Goal: Check status: Check status

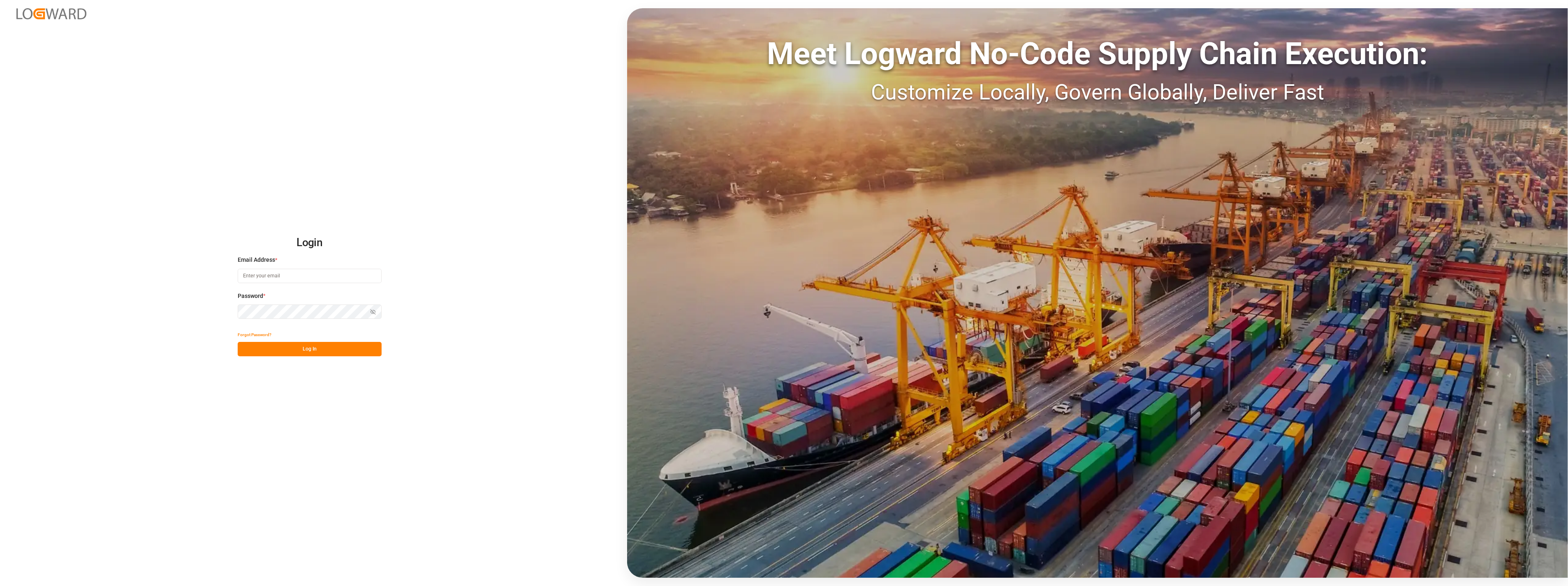
type input "[PERSON_NAME][EMAIL_ADDRESS][PERSON_NAME][DOMAIN_NAME]"
click at [274, 351] on button "Log In" at bounding box center [309, 349] width 144 height 15
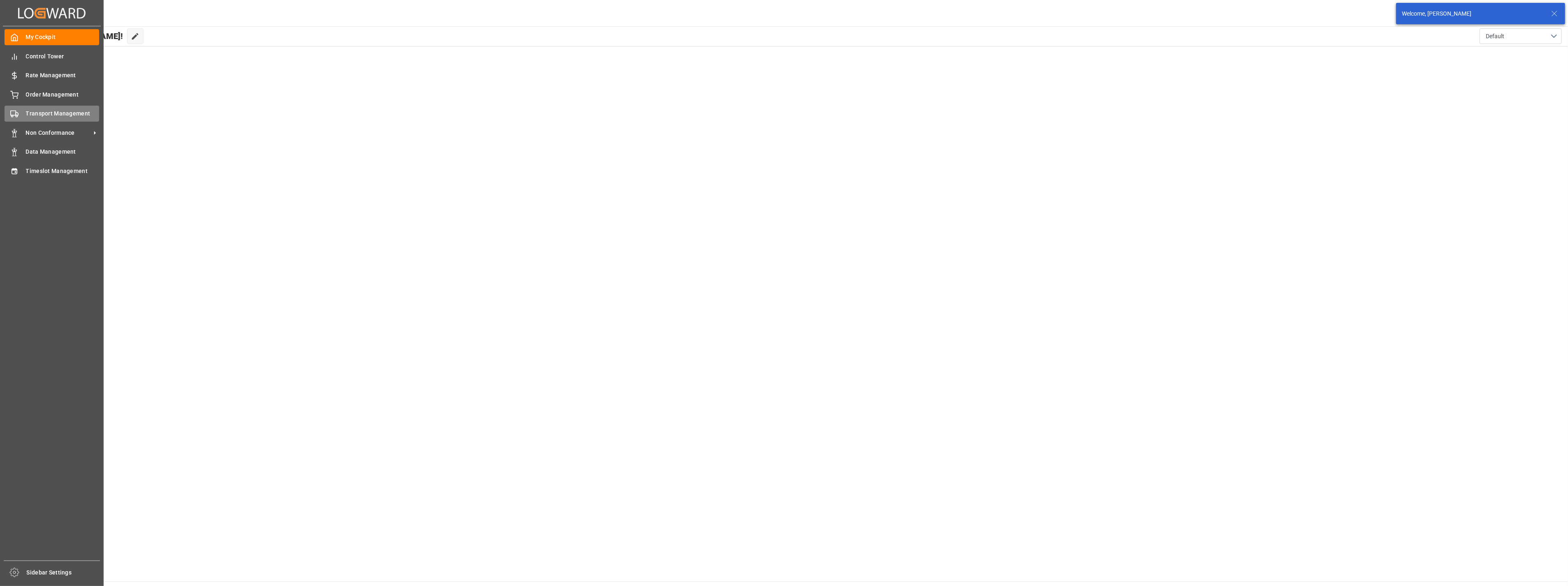
click at [58, 116] on span "Transport Management" at bounding box center [63, 114] width 74 height 9
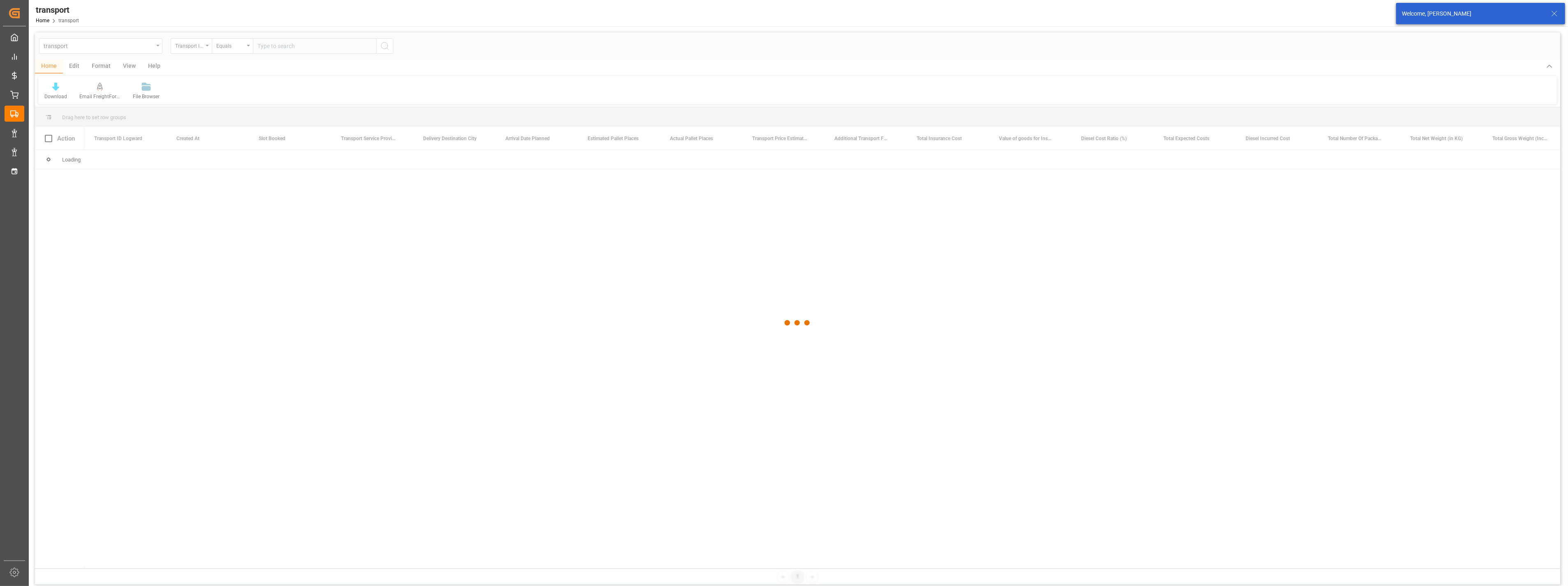
click at [142, 47] on div at bounding box center [797, 323] width 1525 height 581
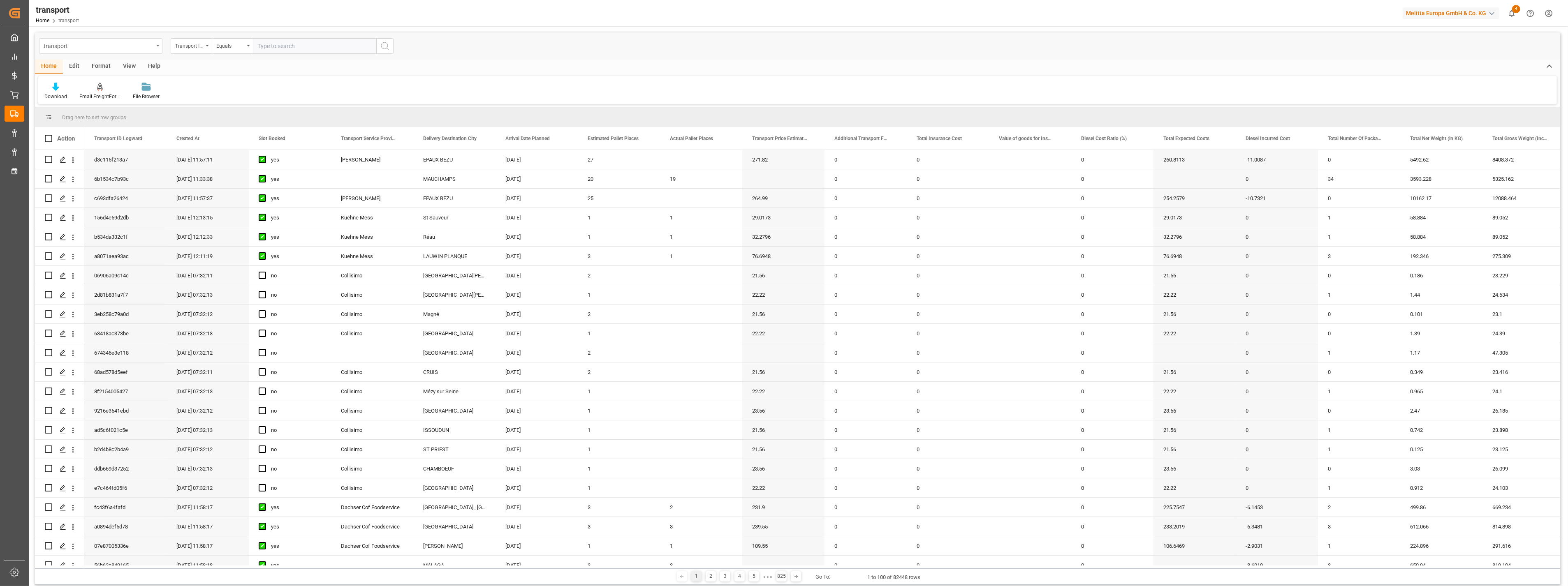
click at [155, 44] on div "transport" at bounding box center [100, 46] width 124 height 16
type input "tra"
click at [103, 99] on div "Transport DE" at bounding box center [100, 101] width 122 height 17
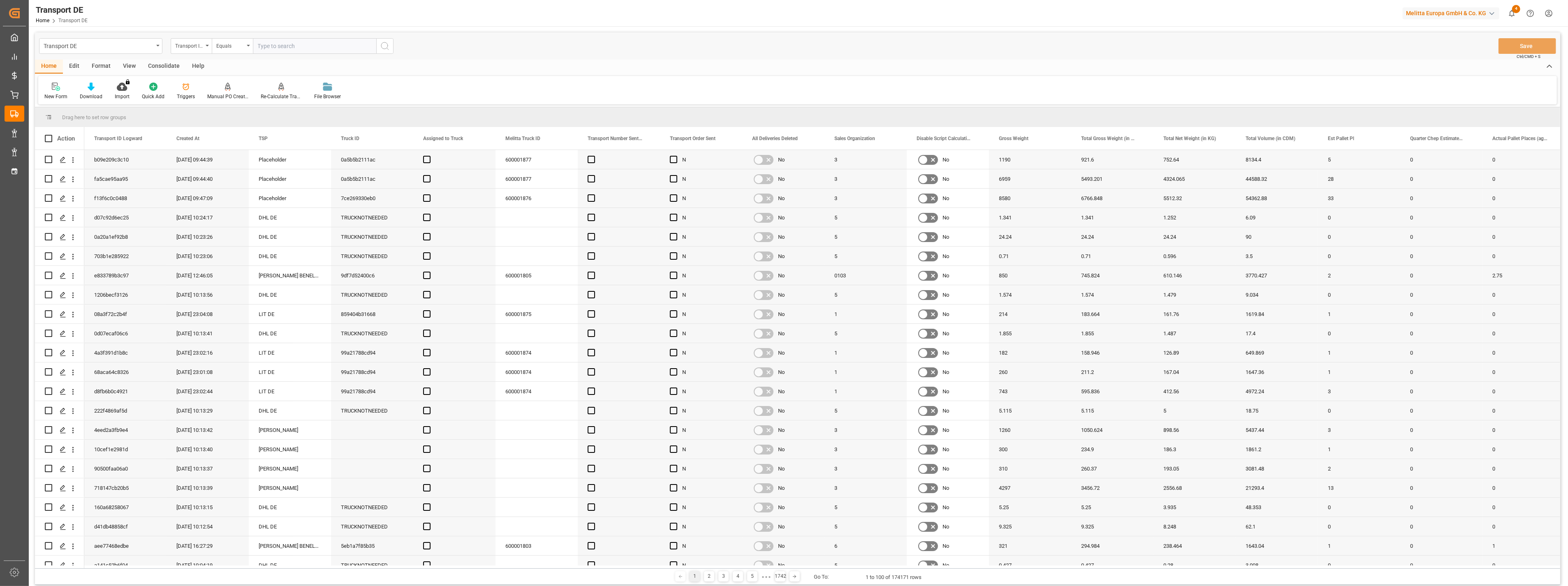
click at [289, 51] on input "text" at bounding box center [314, 46] width 124 height 16
paste input "812bae52a765"
type input "812bae52a765"
click at [382, 46] on icon "search button" at bounding box center [385, 46] width 10 height 10
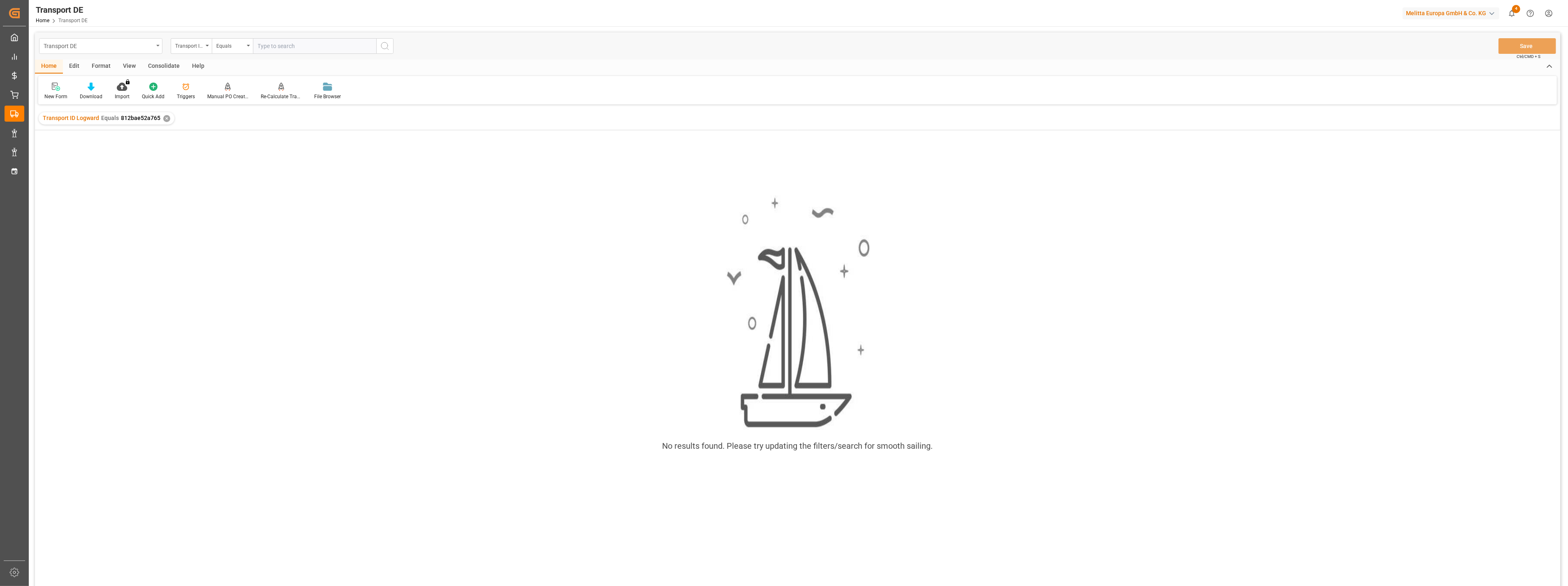
click at [127, 46] on div "Transport DE" at bounding box center [99, 45] width 110 height 10
click at [69, 78] on div "transport" at bounding box center [100, 84] width 122 height 17
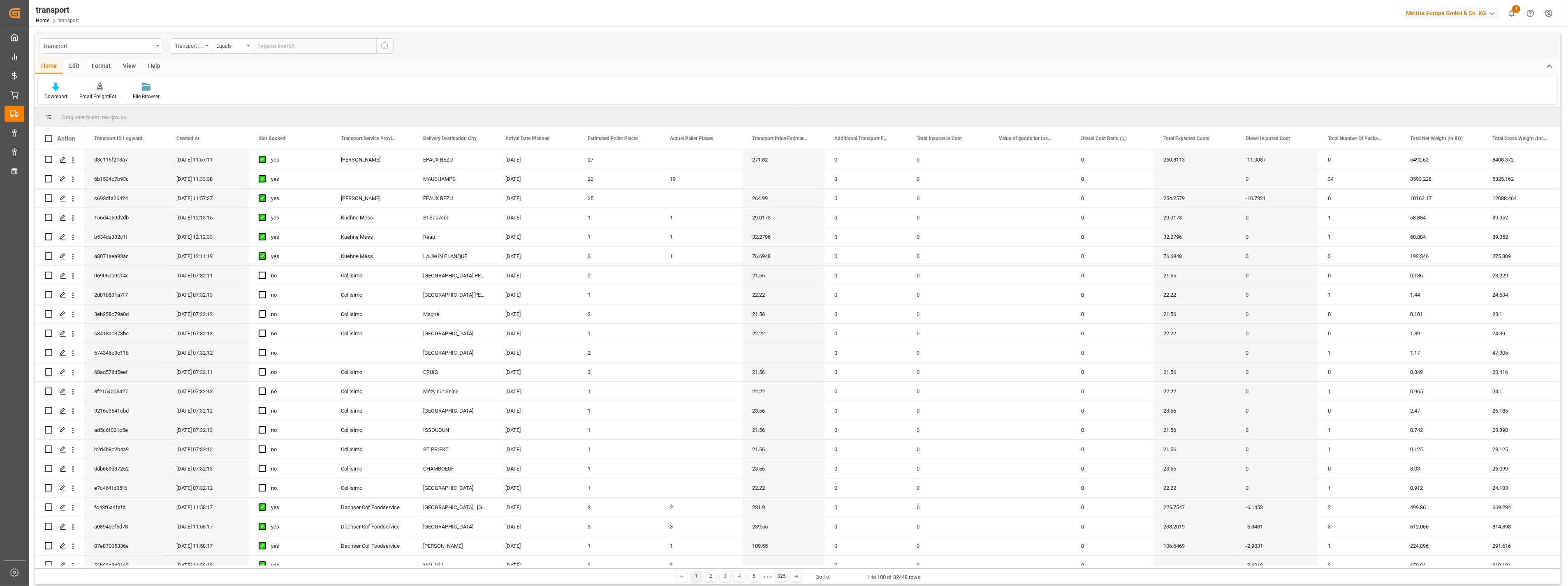
click at [299, 46] on input "text" at bounding box center [314, 46] width 124 height 16
paste input "812bae52a765"
drag, startPoint x: 258, startPoint y: 43, endPoint x: 296, endPoint y: 48, distance: 38.3
click at [261, 44] on input "812bae52a765" at bounding box center [314, 46] width 124 height 16
type input "812bae52a765"
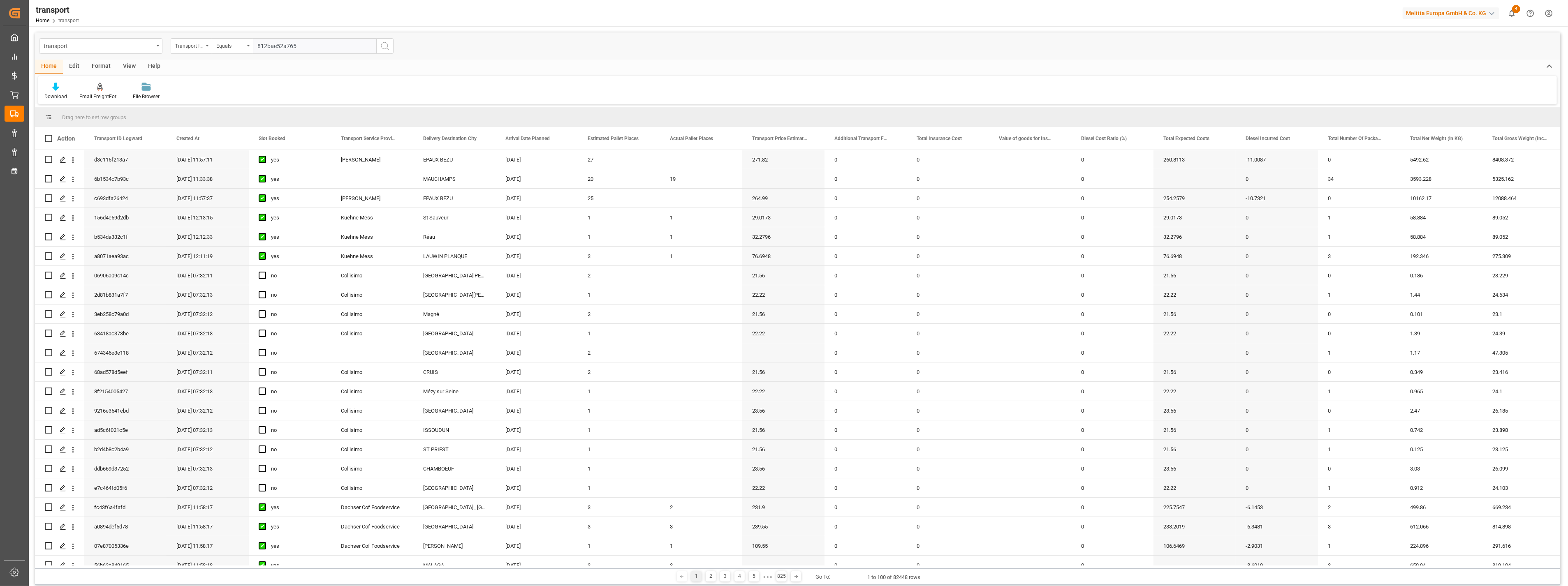
click at [383, 46] on icon "search button" at bounding box center [385, 46] width 10 height 10
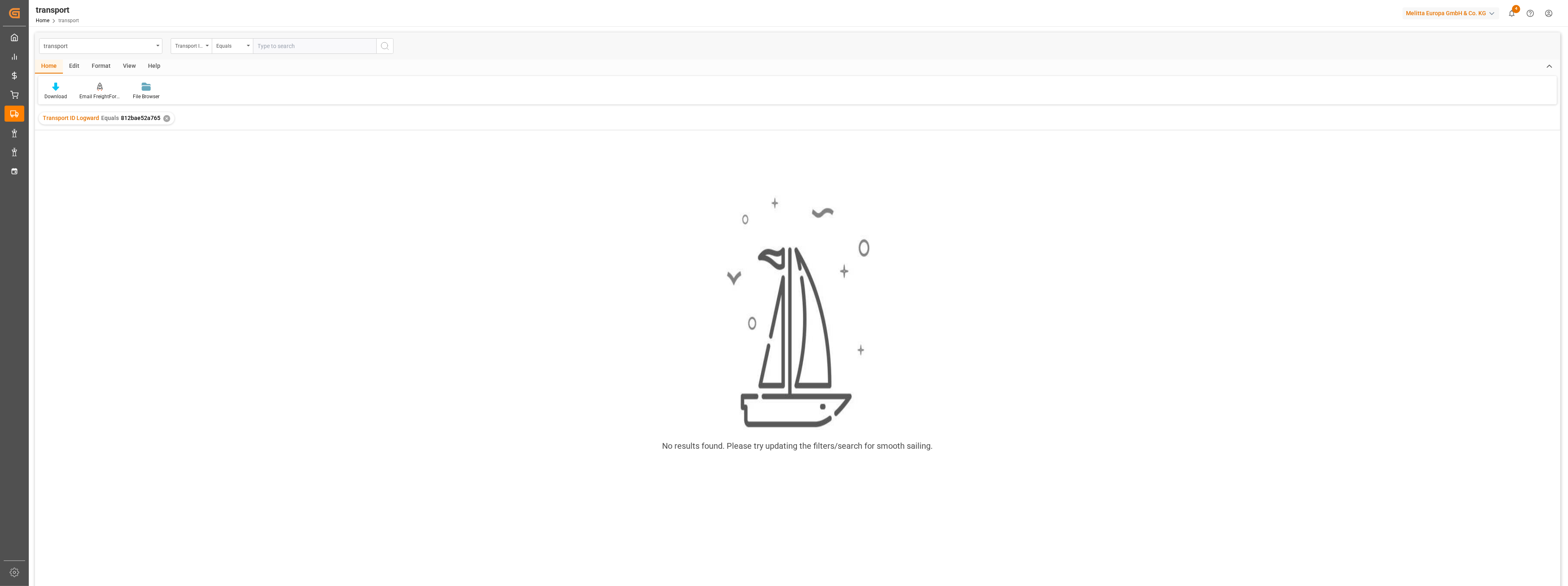
click at [166, 119] on div "✕" at bounding box center [166, 118] width 7 height 7
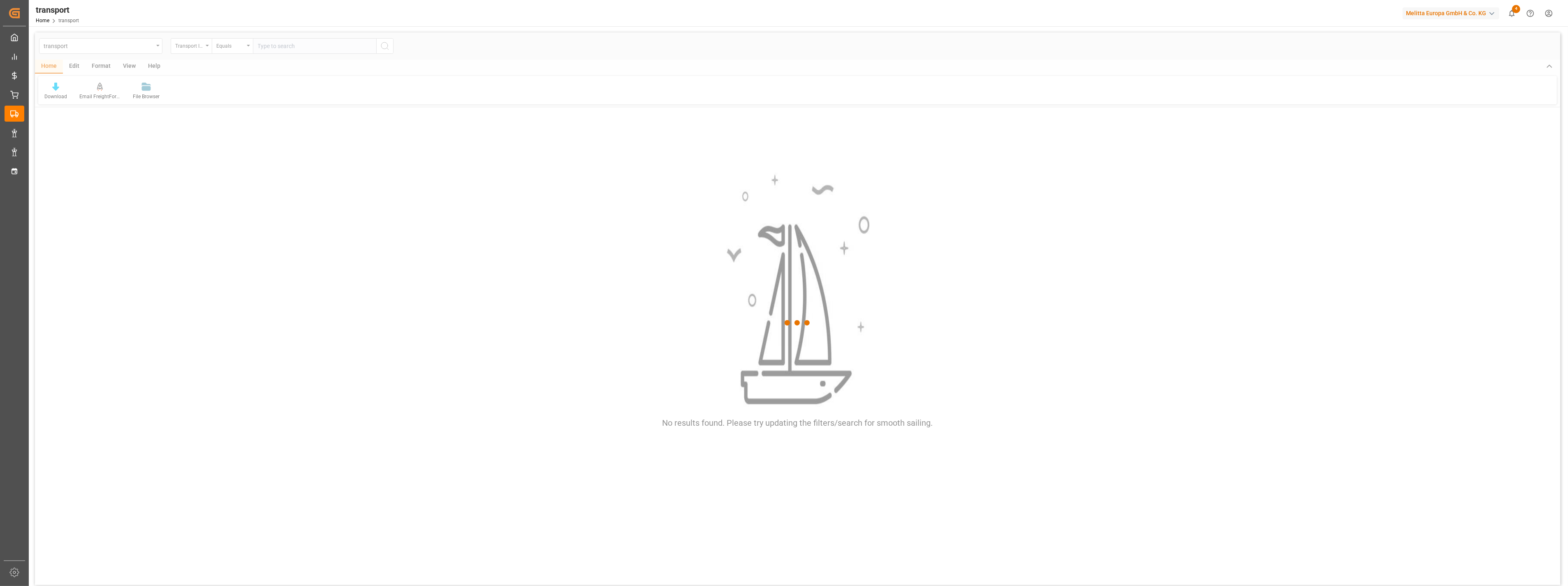
click at [200, 40] on div at bounding box center [797, 323] width 1525 height 581
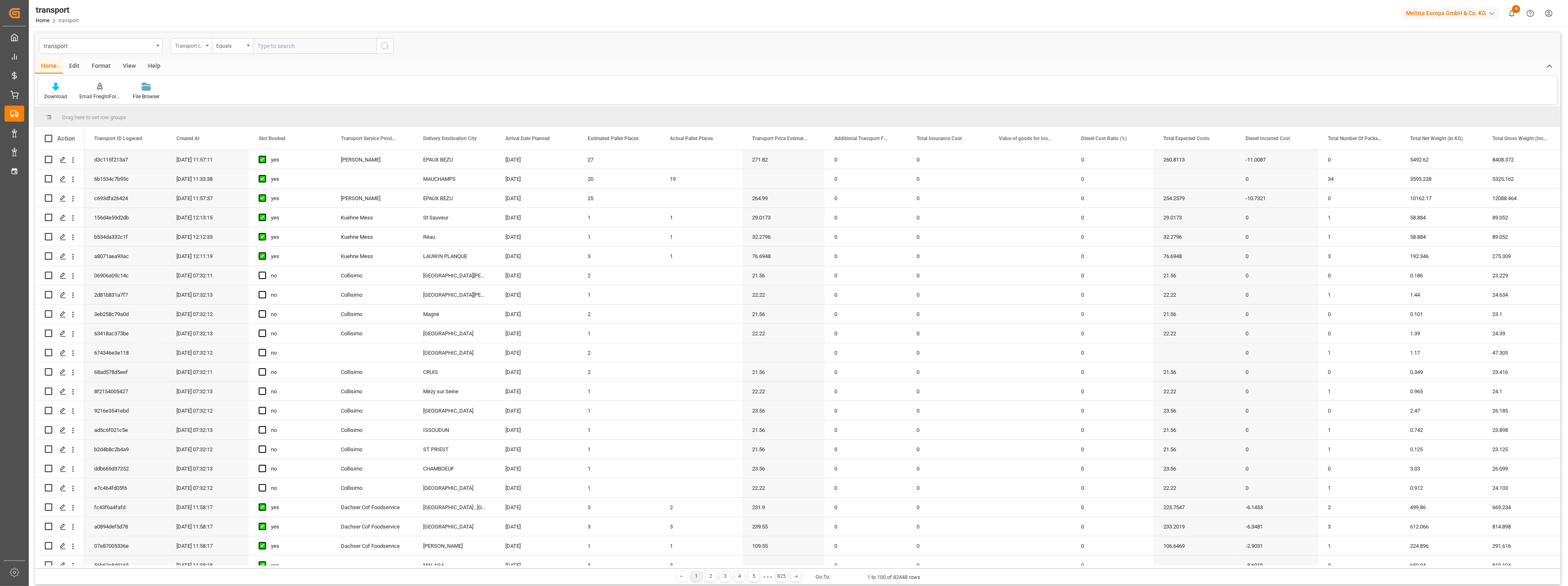
click at [200, 49] on div "Transport ID Logward" at bounding box center [189, 45] width 28 height 10
type input "ts"
click at [225, 81] on div "Transport Service Provider" at bounding box center [232, 84] width 122 height 17
click at [273, 46] on input "text" at bounding box center [314, 46] width 124 height 16
type input "Raben PL"
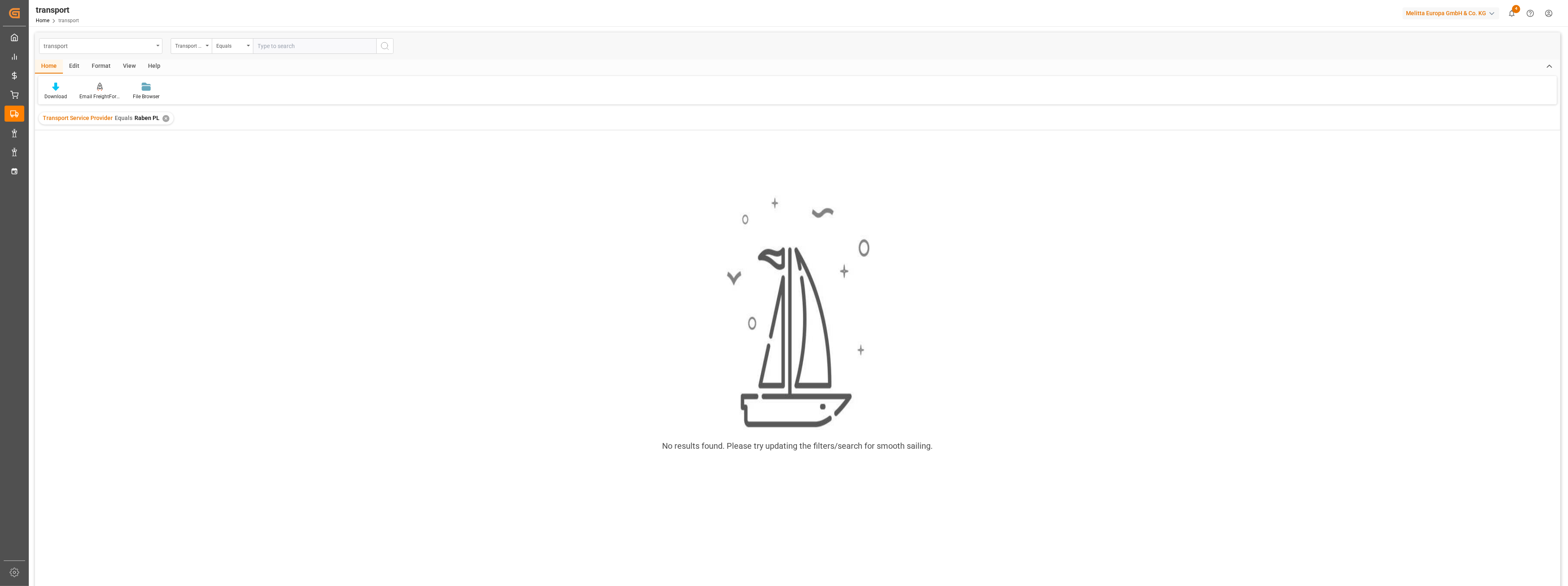
click at [142, 44] on div "transport" at bounding box center [99, 45] width 110 height 10
type input "[PERSON_NAME]"
click at [96, 100] on div "Transport DE" at bounding box center [100, 101] width 122 height 17
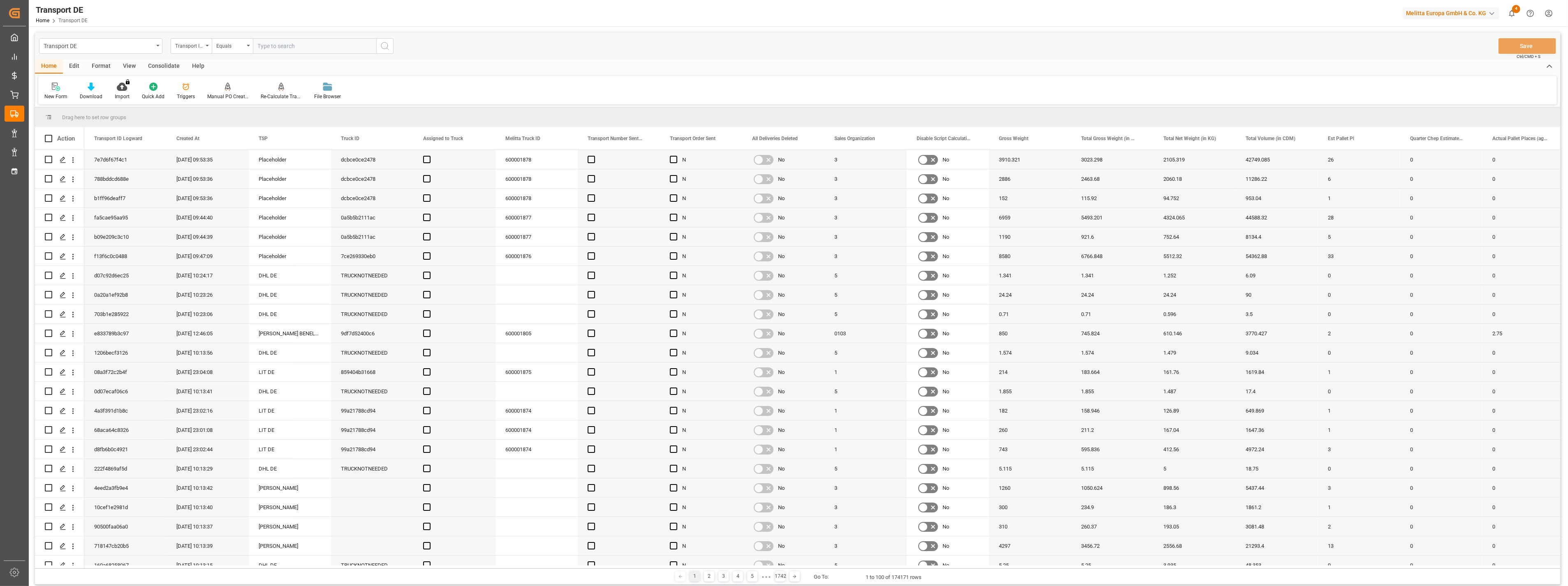
click at [302, 44] on input "text" at bounding box center [314, 46] width 124 height 16
type input "Raben PL"
click at [393, 51] on button "search button" at bounding box center [385, 46] width 17 height 16
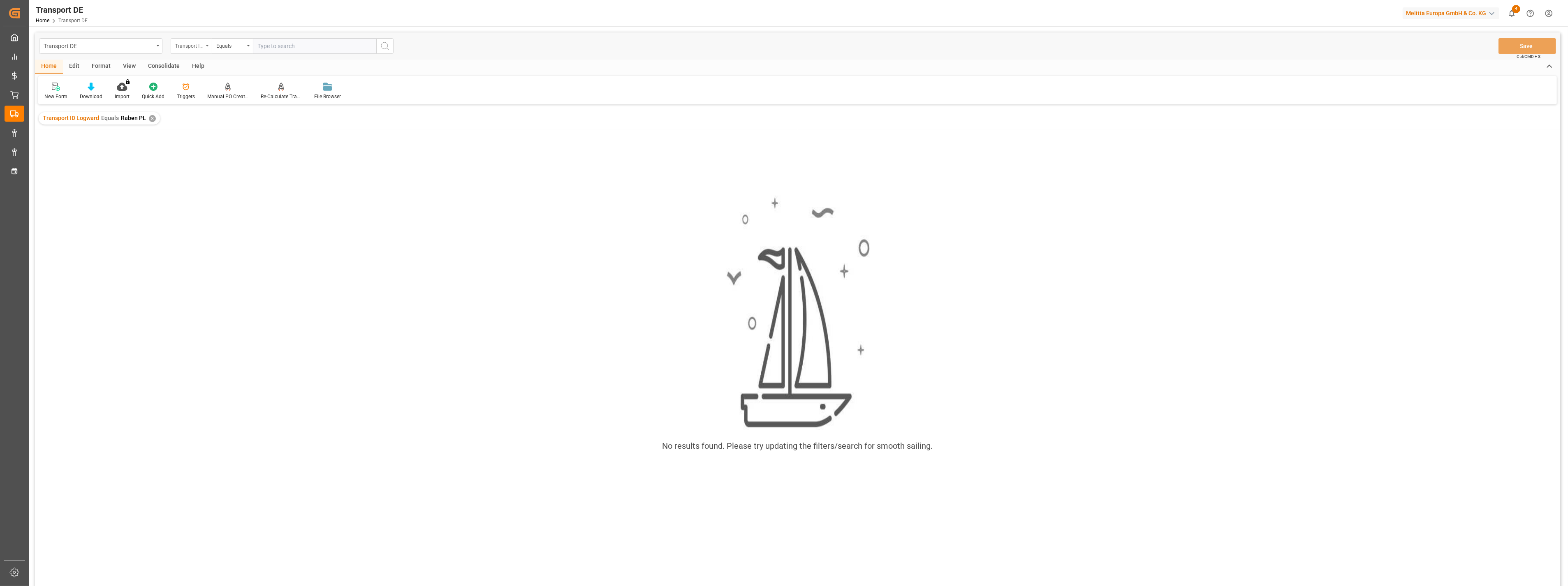
click at [200, 43] on div "Transport ID Logward" at bounding box center [189, 45] width 28 height 10
click at [209, 114] on div "TSP" at bounding box center [232, 118] width 122 height 17
click at [289, 49] on input "text" at bounding box center [314, 46] width 124 height 16
type input "Raben PL"
click at [149, 117] on div "✕" at bounding box center [152, 118] width 7 height 7
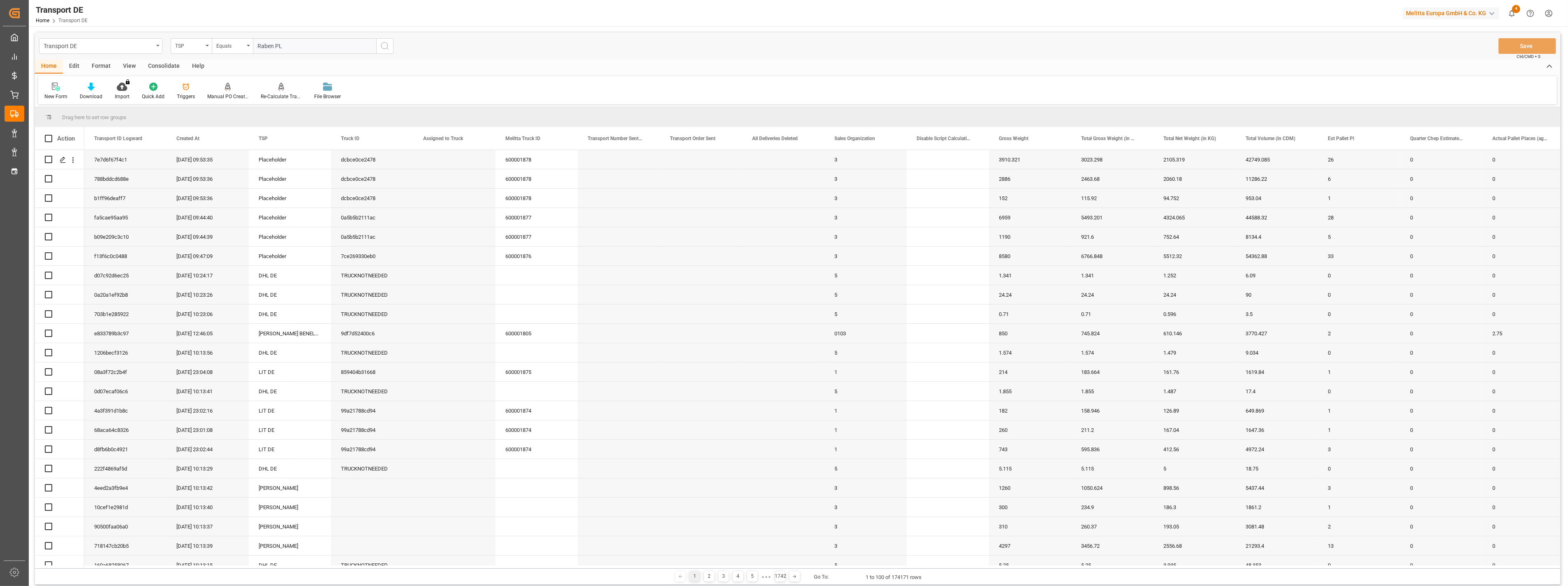
click at [388, 51] on button "search button" at bounding box center [385, 46] width 17 height 16
